Goal: Contribute content: Add original content to the website for others to see

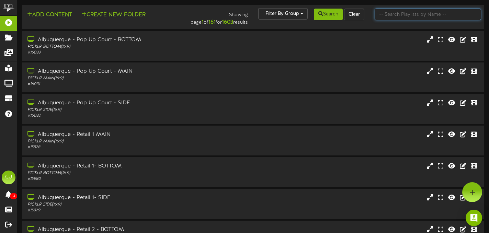
click at [394, 18] on input "text" at bounding box center [427, 15] width 106 height 12
type input "menomonee"
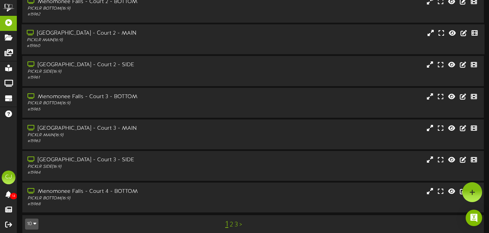
scroll to position [140, 0]
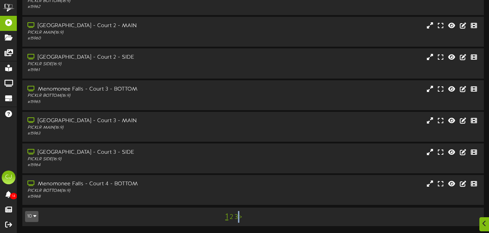
click at [236, 218] on link "3" at bounding box center [235, 217] width 3 height 8
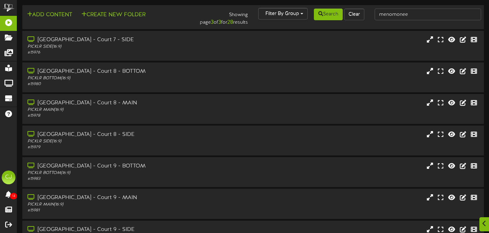
scroll to position [77, 0]
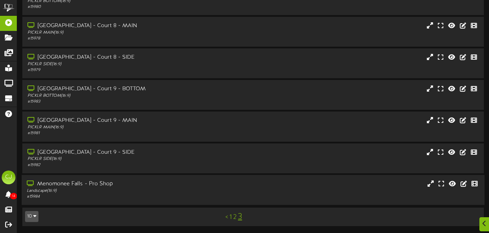
click at [139, 182] on div "Menomonee Falls - Pro Shop" at bounding box center [118, 184] width 183 height 8
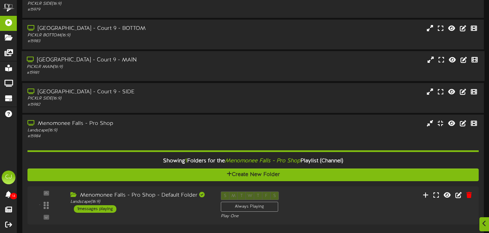
scroll to position [166, 0]
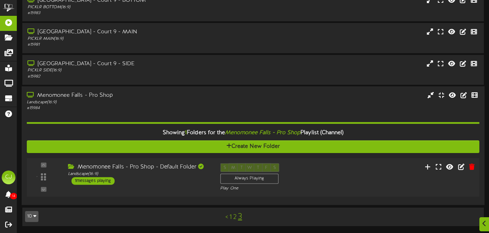
click at [160, 183] on div "Menomonee Falls - Pro Shop - Default Folder Landscape ( 16:9 ) 1 messages playi…" at bounding box center [138, 174] width 152 height 22
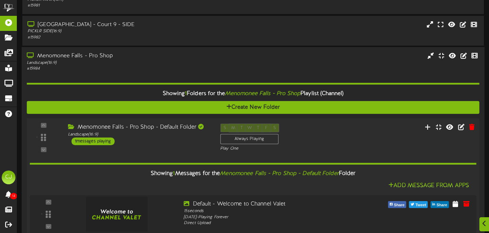
scroll to position [250, 0]
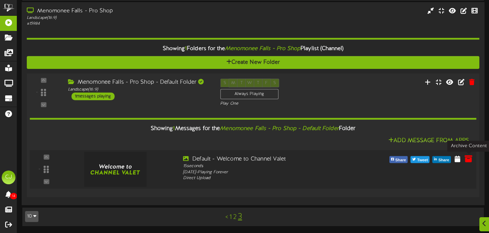
click at [467, 160] on icon at bounding box center [468, 159] width 8 height 8
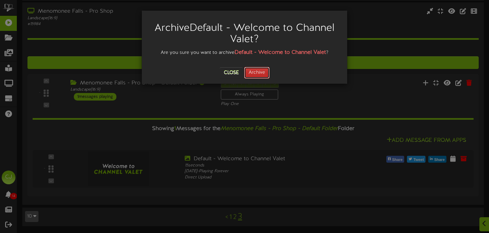
click at [266, 75] on button "Archive" at bounding box center [256, 73] width 25 height 12
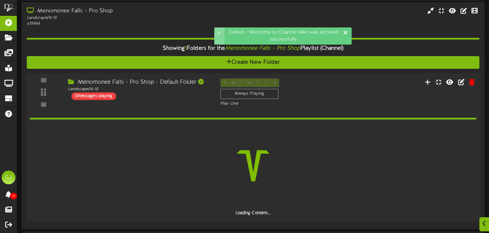
scroll to position [226, 0]
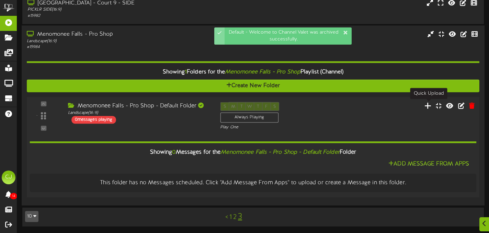
click at [426, 106] on icon at bounding box center [427, 106] width 7 height 8
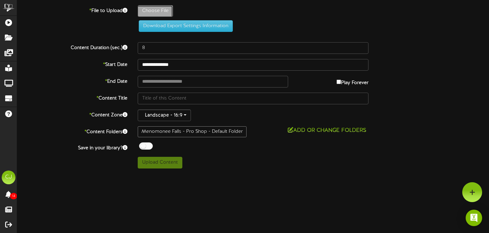
type input "**********"
type input "Membership-Founder10"
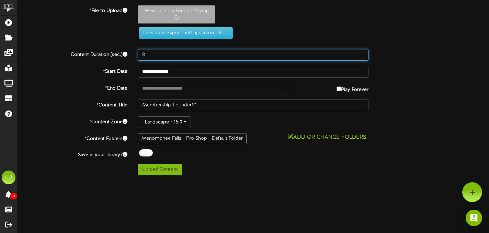
click at [155, 52] on input "8" at bounding box center [253, 55] width 231 height 12
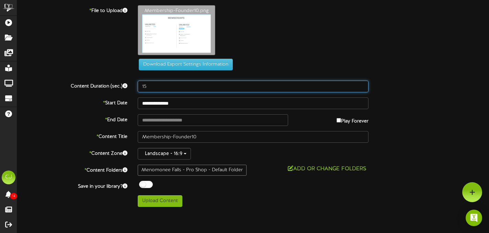
type input "15"
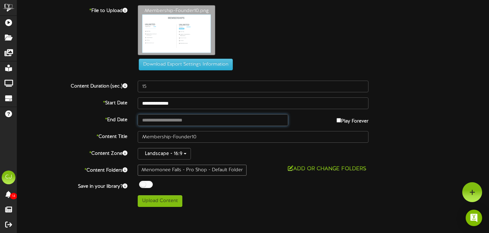
click at [165, 123] on input "text" at bounding box center [213, 120] width 150 height 12
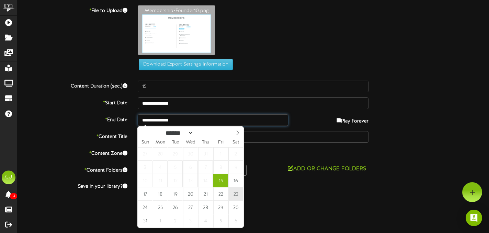
type input "**********"
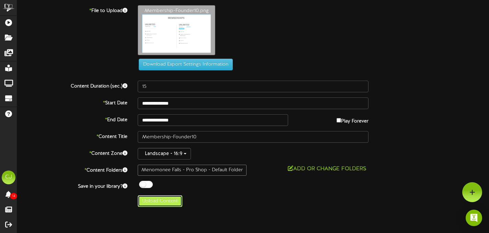
click at [168, 203] on button "Upload Content" at bounding box center [160, 201] width 45 height 12
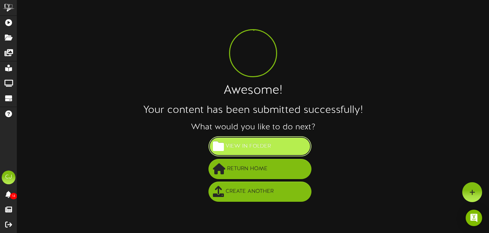
click at [251, 148] on span "View in Folder" at bounding box center [248, 146] width 49 height 11
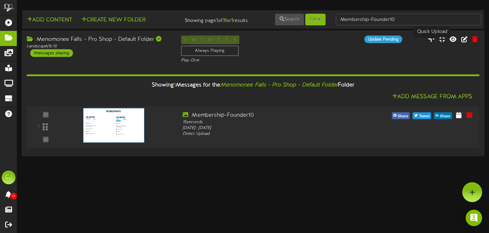
click at [434, 43] on icon at bounding box center [431, 39] width 7 height 8
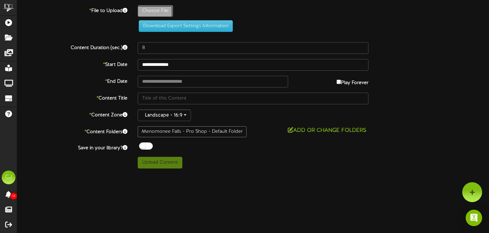
type input "**********"
type input "ComparisonSheet-RevelTV46"
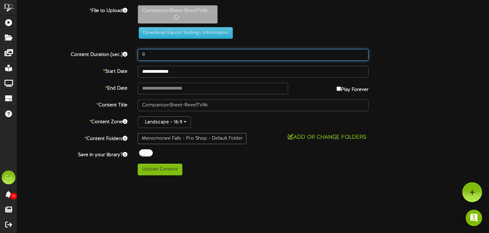
click at [153, 58] on input "8" at bounding box center [253, 55] width 231 height 12
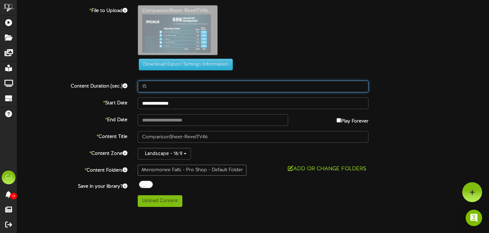
type input "15"
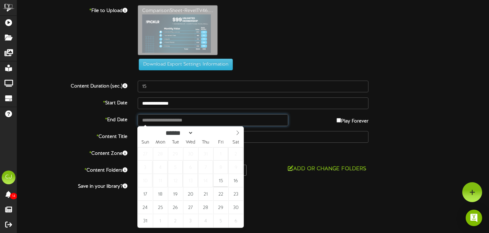
click at [168, 123] on input "text" at bounding box center [213, 120] width 150 height 12
type input "**********"
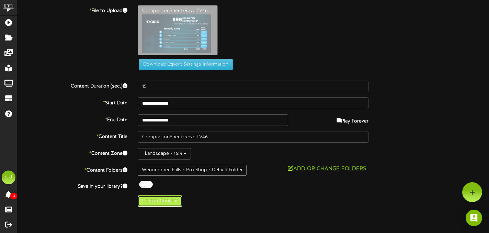
click at [164, 203] on button "Upload Content" at bounding box center [160, 201] width 45 height 12
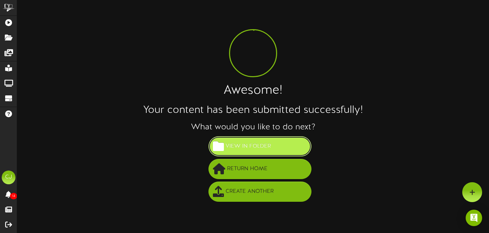
click at [269, 148] on span "View in Folder" at bounding box center [248, 146] width 49 height 11
